Goal: Register for event/course

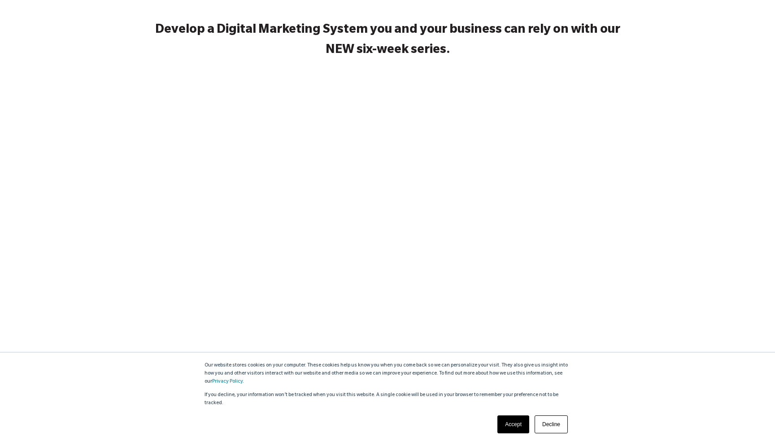
scroll to position [132, 0]
click at [503, 423] on link "Accept" at bounding box center [514, 424] width 32 height 18
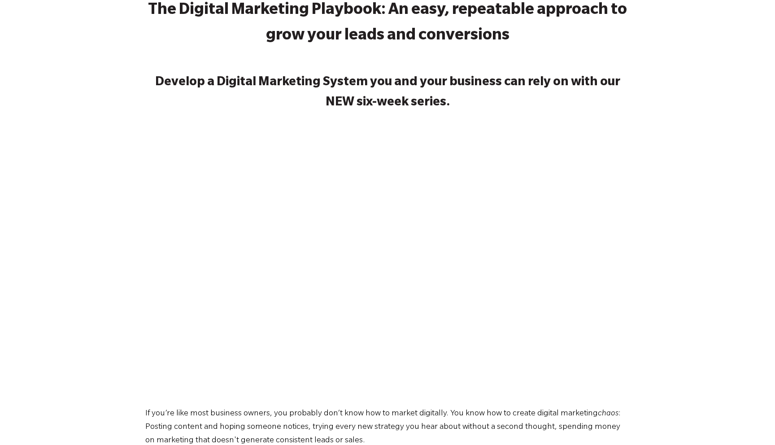
scroll to position [0, 0]
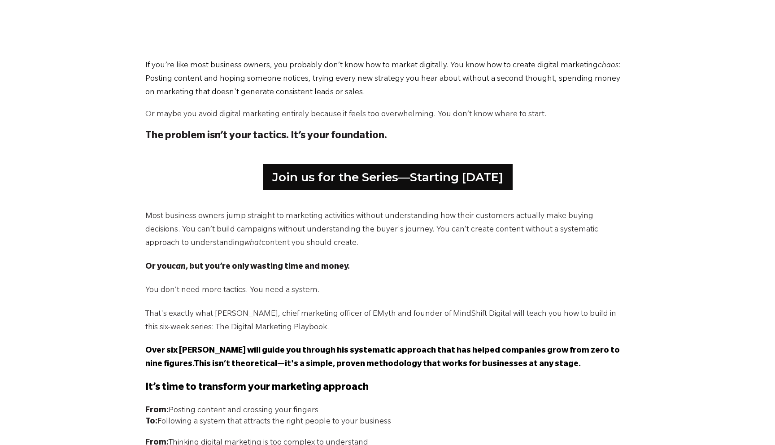
scroll to position [436, 0]
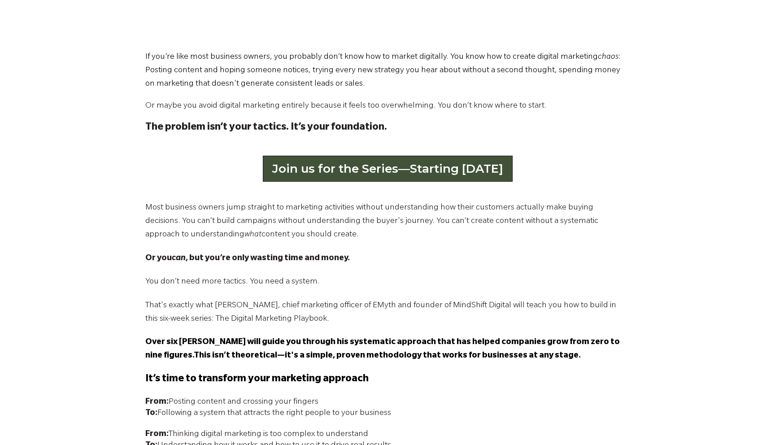
click at [448, 168] on link "Join us for the Series—Starting [DATE]" at bounding box center [388, 169] width 250 height 26
